Goal: Information Seeking & Learning: Learn about a topic

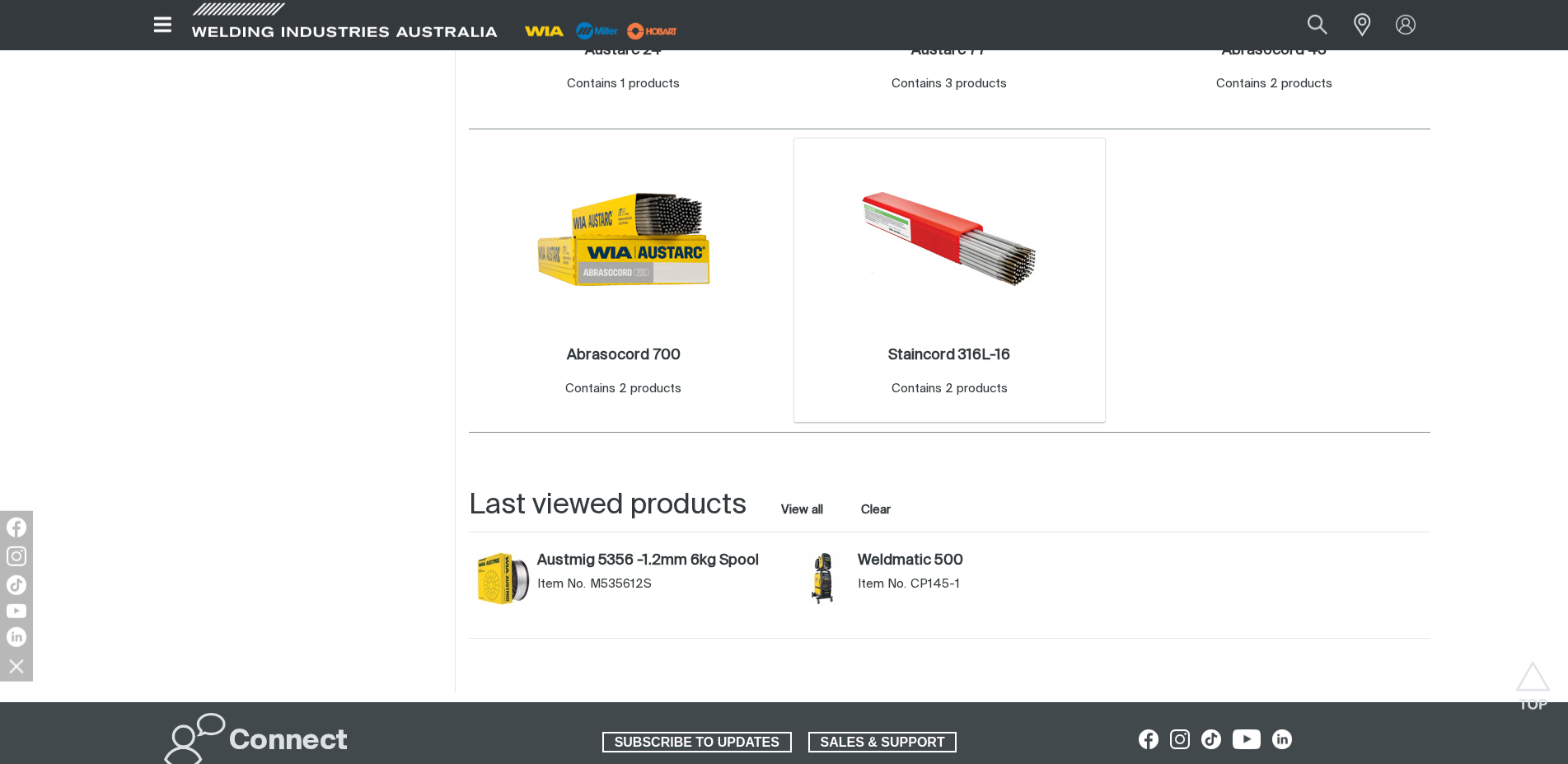
scroll to position [1429, 0]
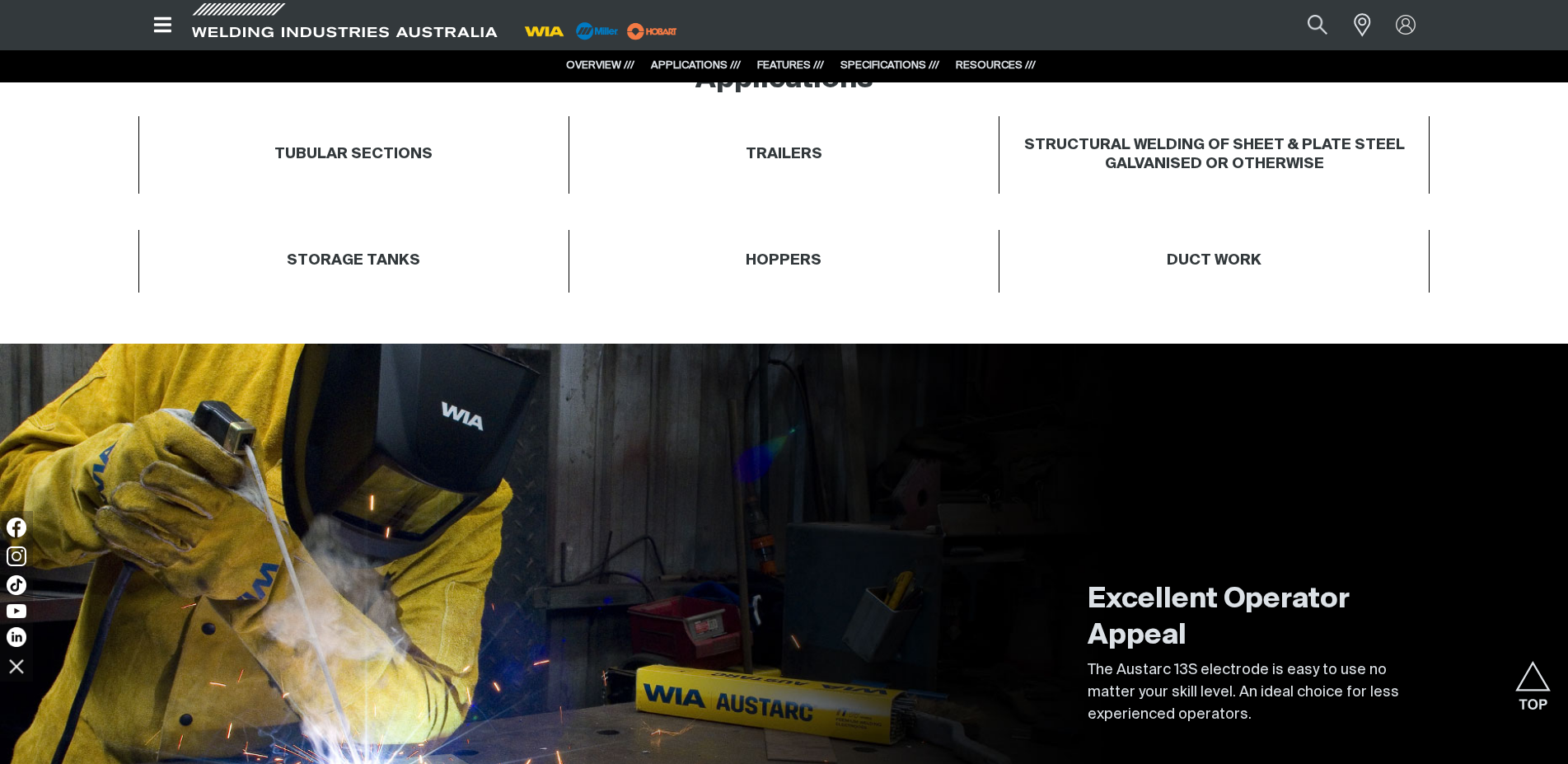
scroll to position [420, 0]
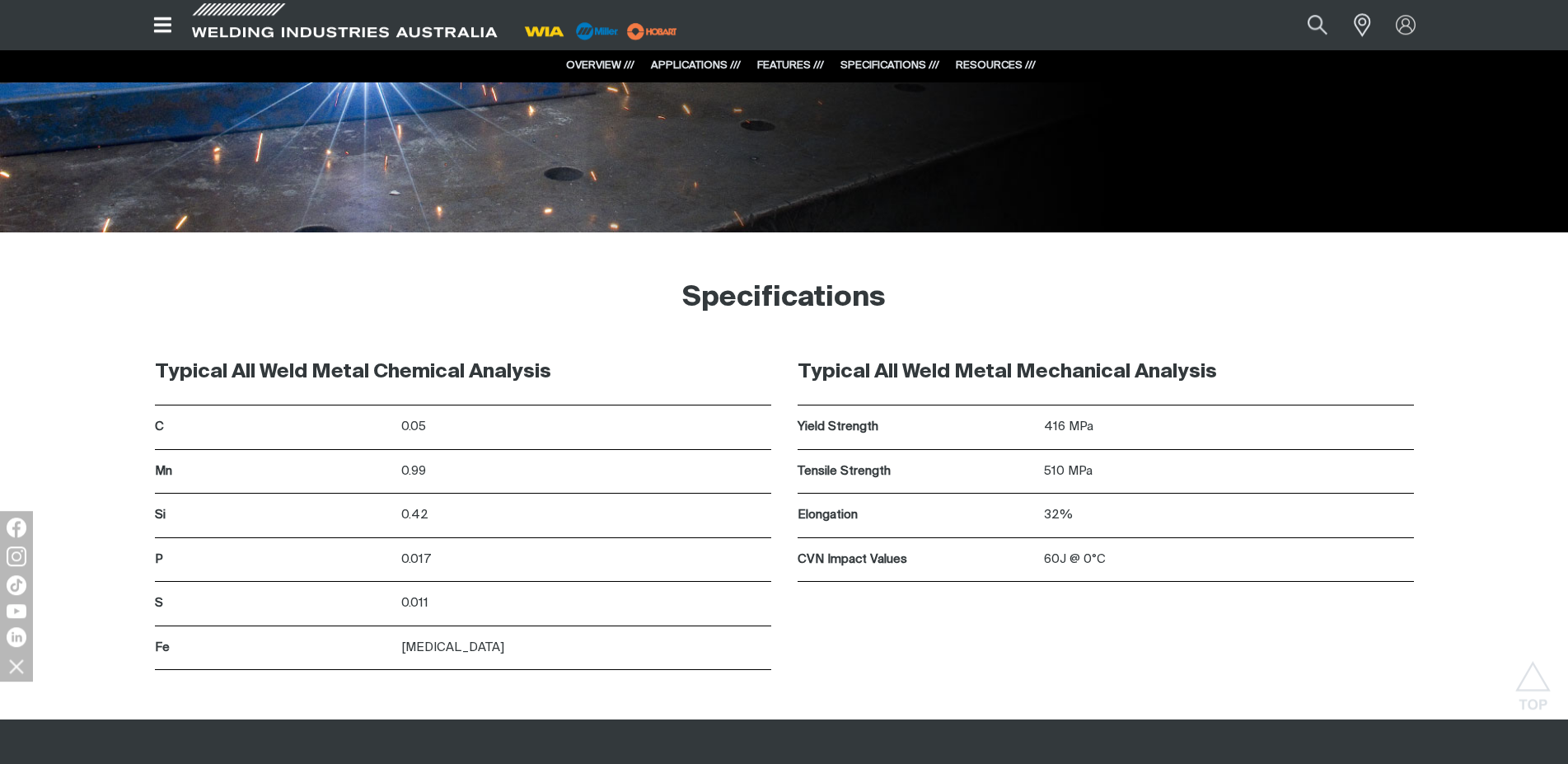
scroll to position [2354, 0]
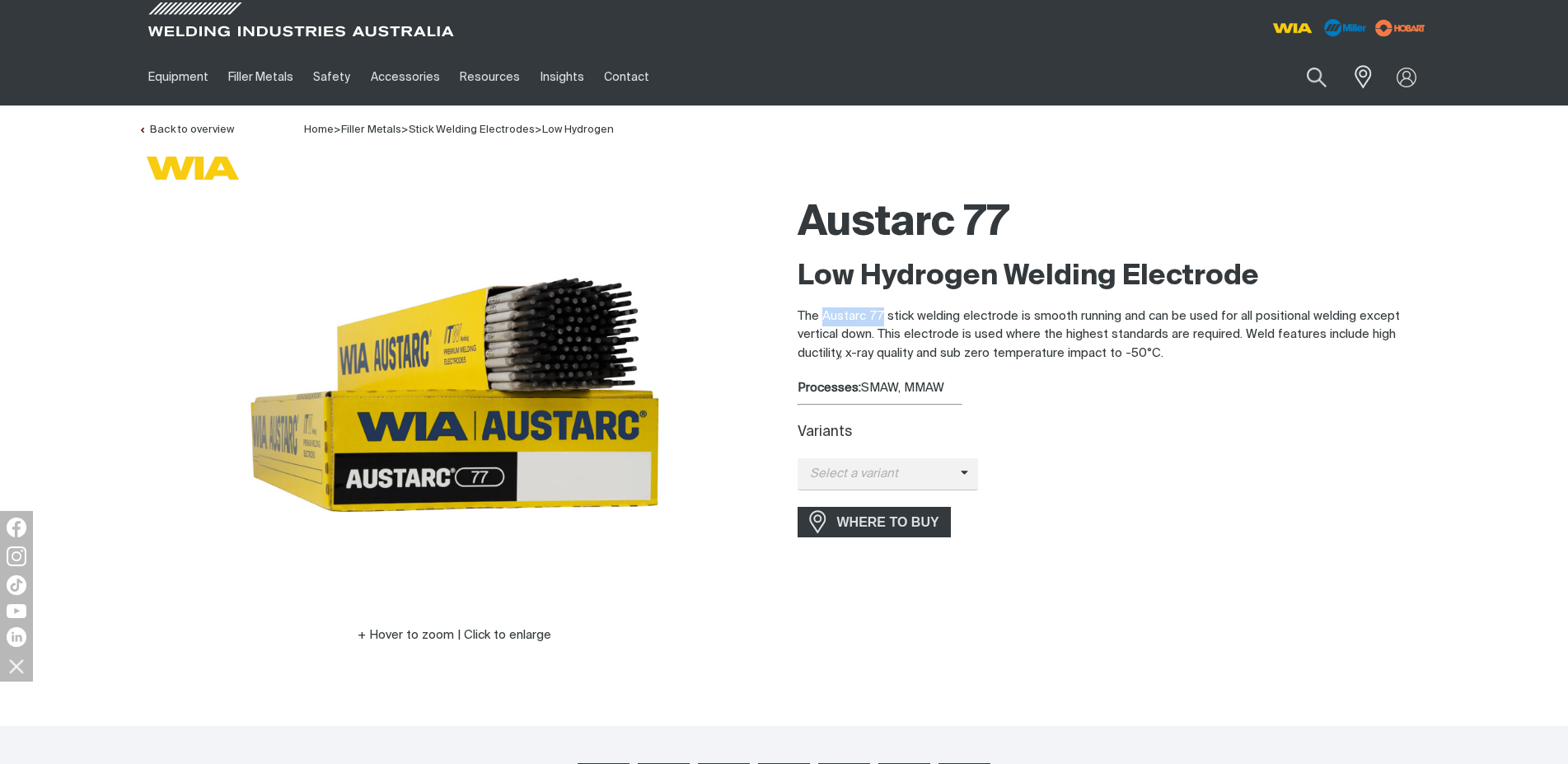
drag, startPoint x: 822, startPoint y: 314, endPoint x: 881, endPoint y: 314, distance: 59.0
click at [881, 314] on p "The Austarc 77 stick welding electrode is smooth running and can be used for al…" at bounding box center [1114, 335] width 633 height 56
copy p "Austarc 77"
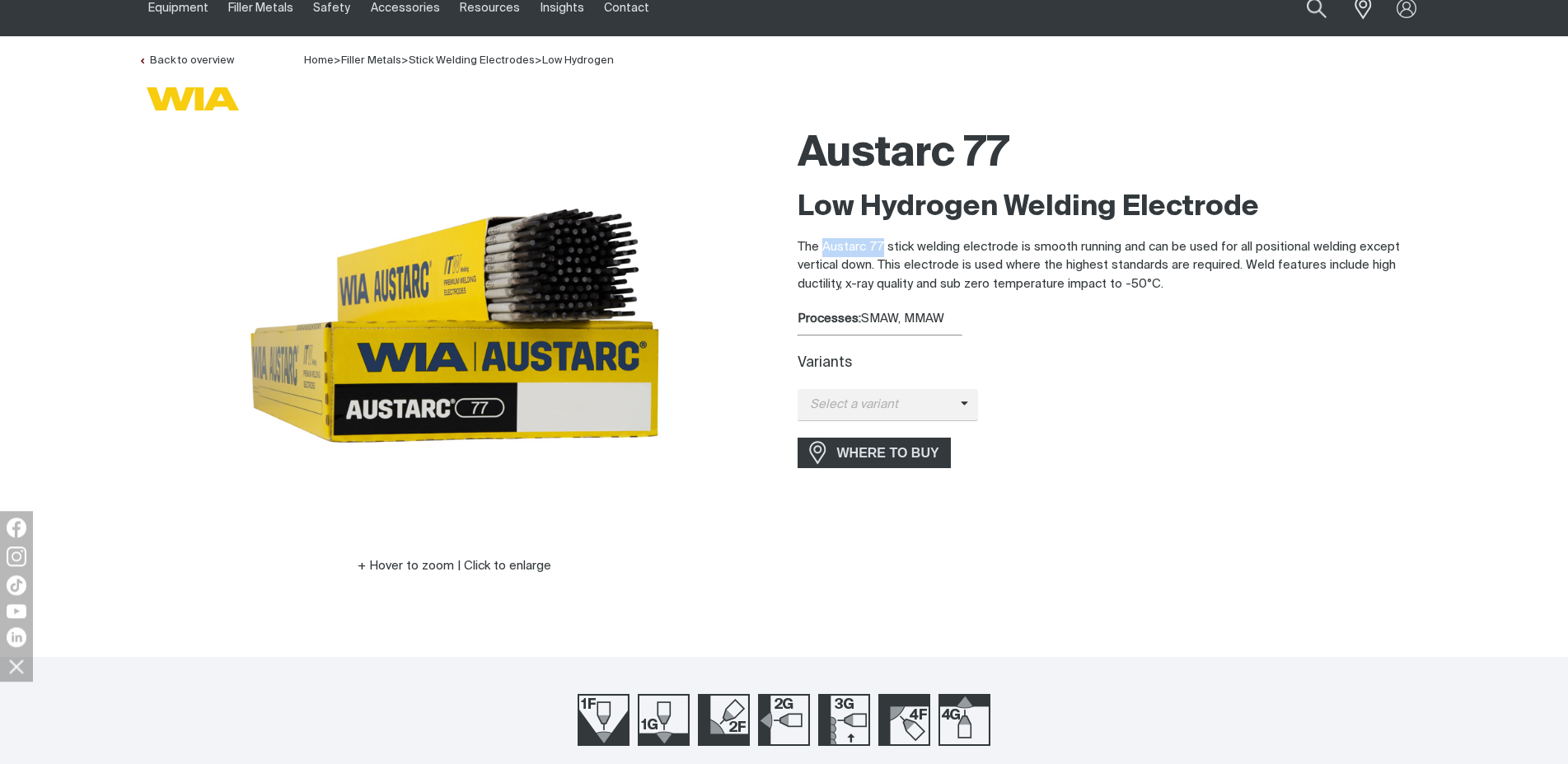
scroll to position [168, 0]
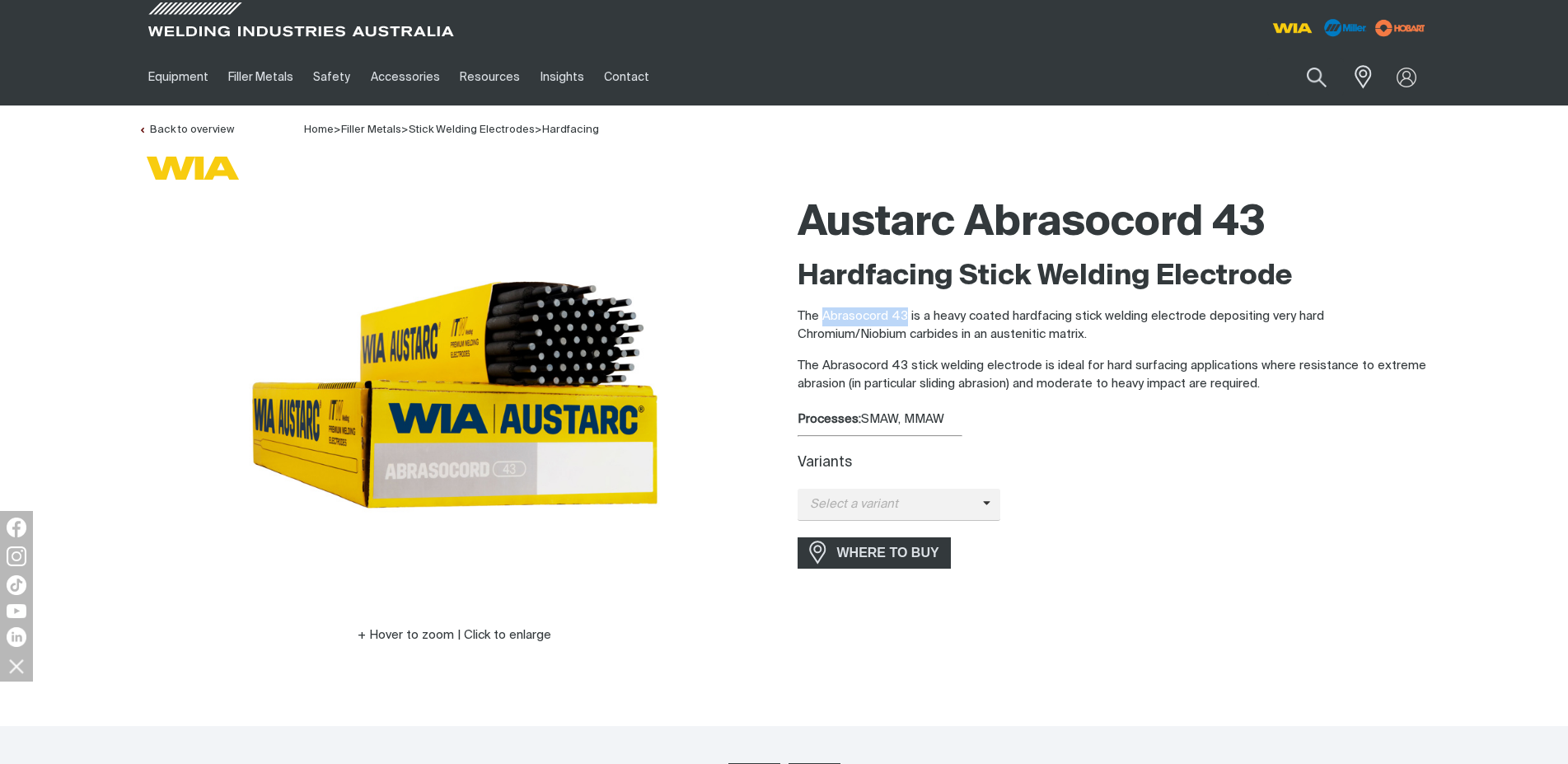
drag, startPoint x: 822, startPoint y: 316, endPoint x: 907, endPoint y: 313, distance: 85.1
click at [907, 313] on p "The Abrasocord 43 is a heavy coated hardfacing stick welding electrode depositi…" at bounding box center [1114, 326] width 633 height 37
copy p "Abrasocord 43"
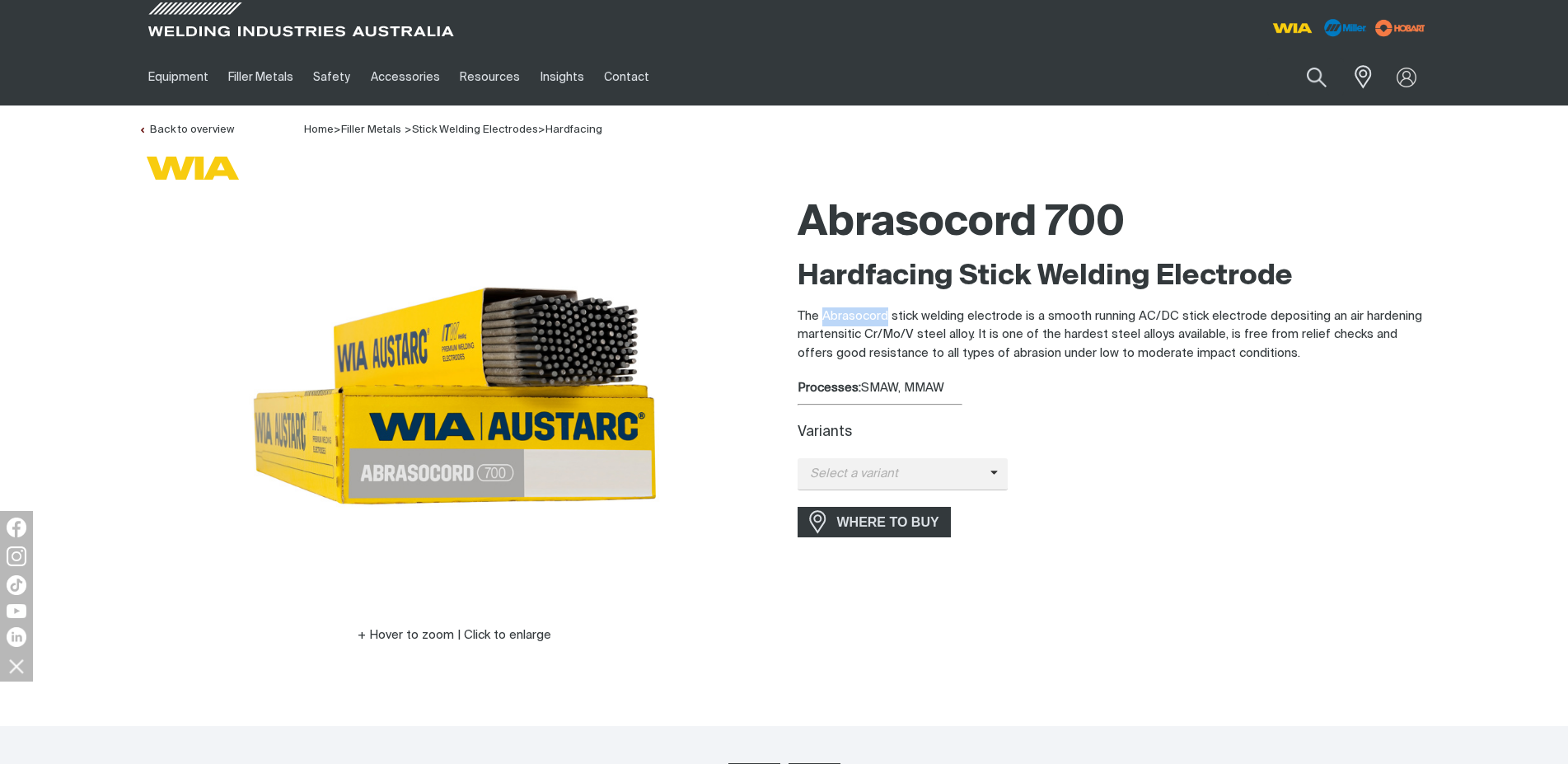
drag, startPoint x: 822, startPoint y: 312, endPoint x: 886, endPoint y: 315, distance: 64.1
click at [886, 315] on p "The Abrasocord stick welding electrode is a smooth running AC/DC stick electrod…" at bounding box center [1114, 335] width 633 height 56
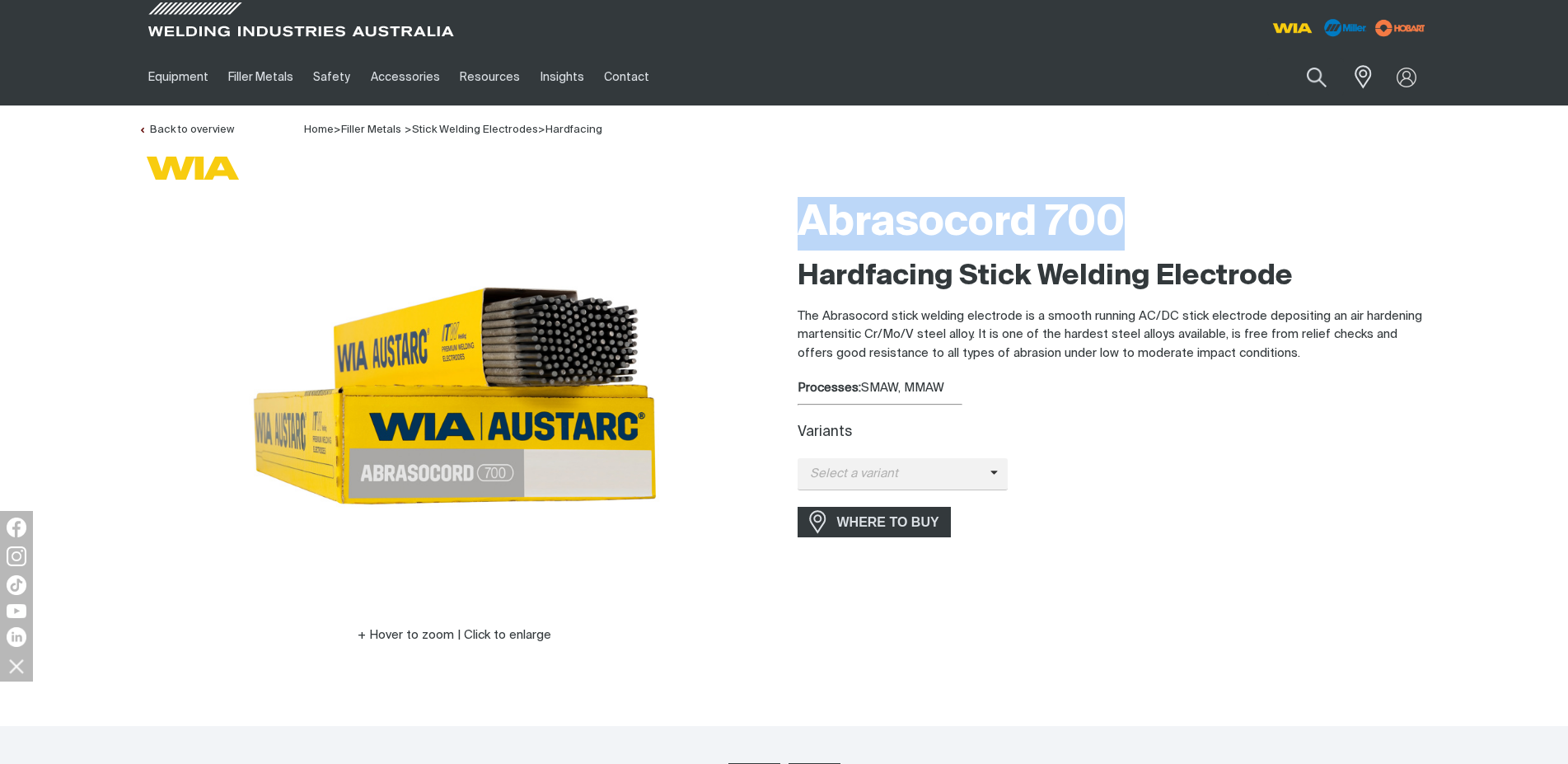
drag, startPoint x: 796, startPoint y: 229, endPoint x: 1118, endPoint y: 229, distance: 322.0
click at [1118, 229] on div "Abrasocord 700 Hardfacing Stick Welding Electrode The Abrasocord stick welding …" at bounding box center [1115, 440] width 659 height 503
copy h1 "Abrasocord 700"
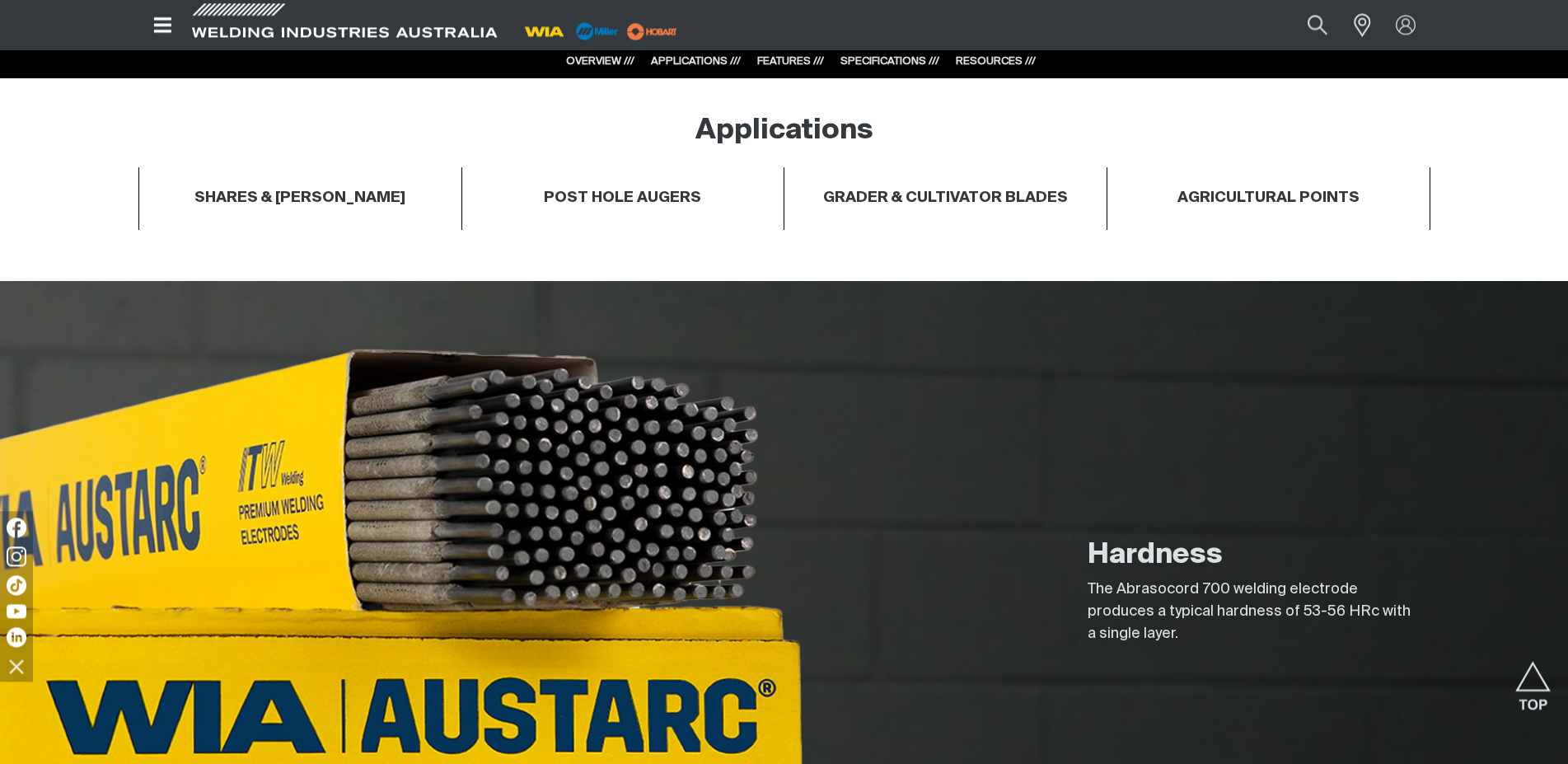
scroll to position [1009, 0]
